Goal: Information Seeking & Learning: Check status

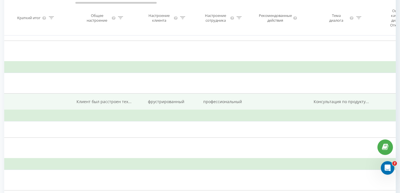
scroll to position [0, 312]
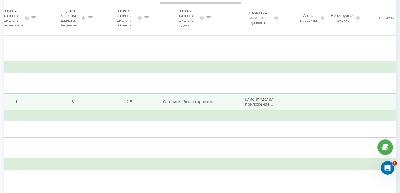
click at [256, 101] on span "Клиент удалил приложение..." at bounding box center [259, 101] width 29 height 10
click at [207, 102] on span "Открытие было хорошим - ..." at bounding box center [191, 101] width 56 height 5
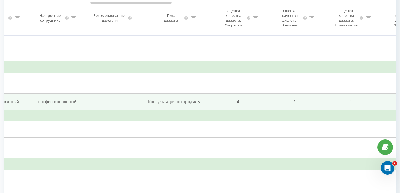
click at [192, 102] on span "Консультация по продукту..." at bounding box center [175, 101] width 55 height 5
